Goal: Information Seeking & Learning: Learn about a topic

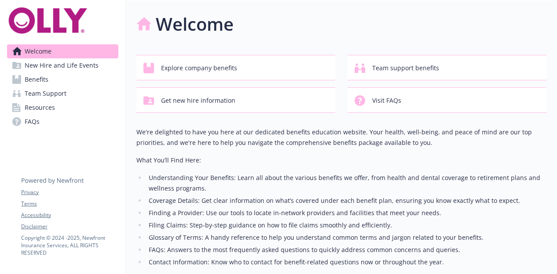
click at [39, 79] on span "Benefits" at bounding box center [37, 80] width 24 height 14
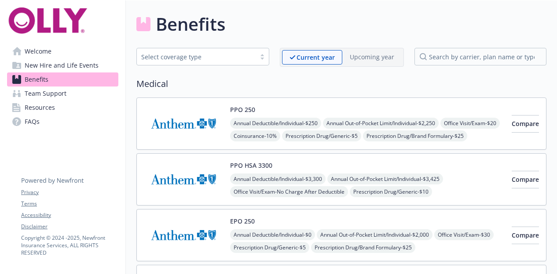
click at [264, 168] on button "PPO HSA 3300" at bounding box center [251, 165] width 42 height 9
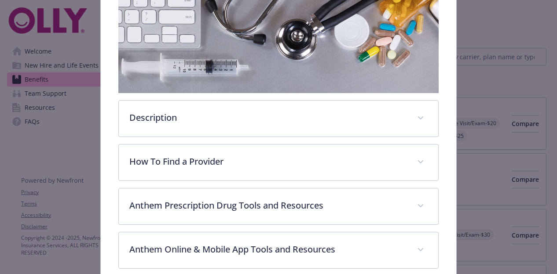
scroll to position [156, 0]
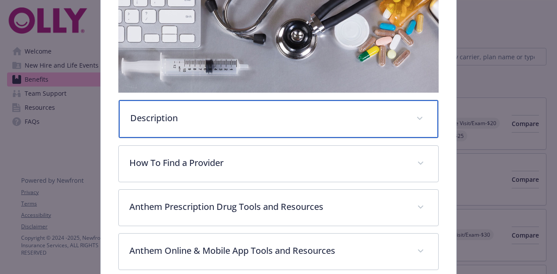
click at [286, 119] on p "Description" at bounding box center [267, 118] width 275 height 13
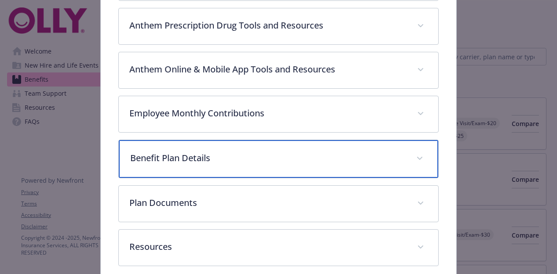
scroll to position [520, 0]
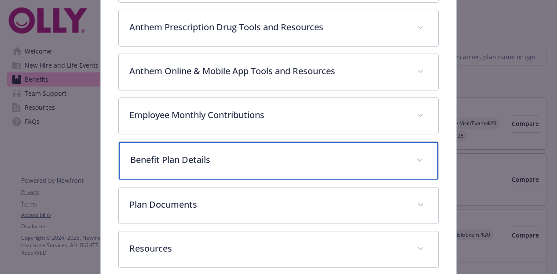
click at [313, 153] on p "Benefit Plan Details" at bounding box center [267, 159] width 275 height 13
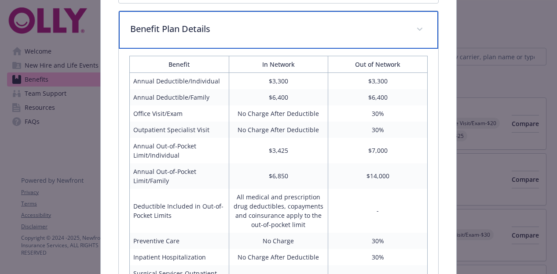
scroll to position [650, 0]
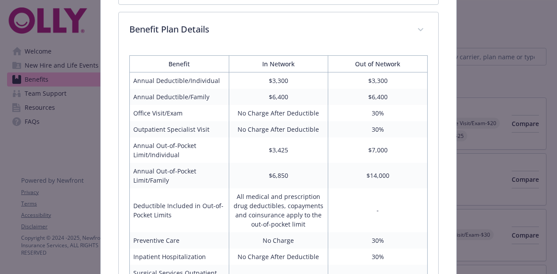
click at [277, 178] on td "$6,850" at bounding box center [278, 176] width 99 height 26
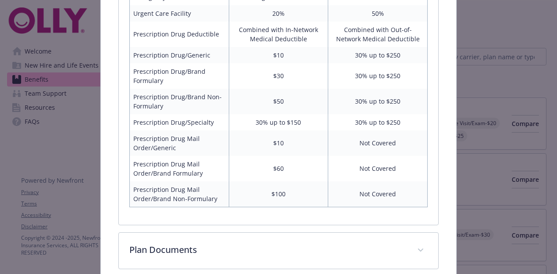
scroll to position [1036, 0]
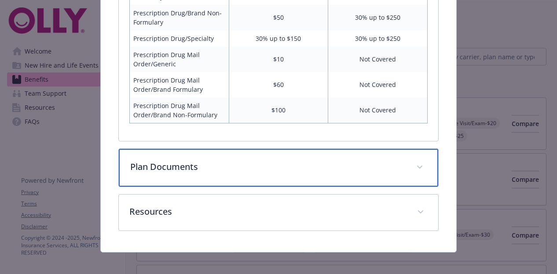
click at [271, 171] on div "Plan Documents" at bounding box center [278, 168] width 319 height 38
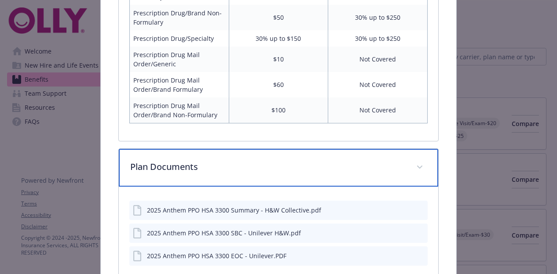
scroll to position [1062, 0]
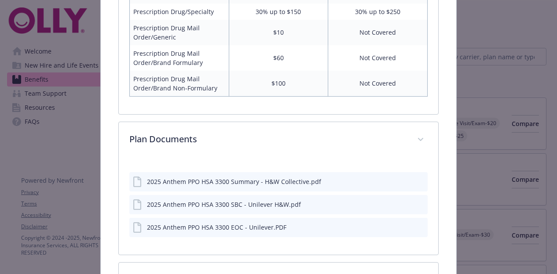
click at [294, 177] on div "2025 Anthem PPO HSA 3300 Summary - H&W Collective.pdf" at bounding box center [234, 181] width 174 height 9
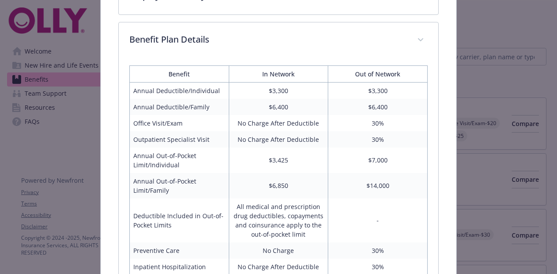
scroll to position [639, 0]
click at [205, 209] on td "Deductible Included in Out-of-Pocket Limits" at bounding box center [178, 222] width 99 height 44
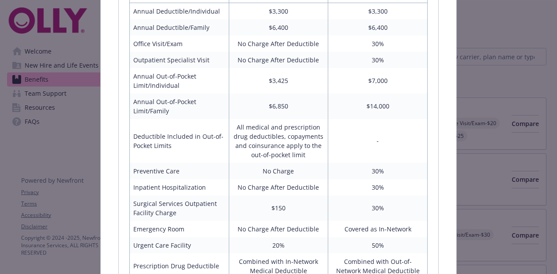
scroll to position [719, 0]
